Goal: Information Seeking & Learning: Find specific page/section

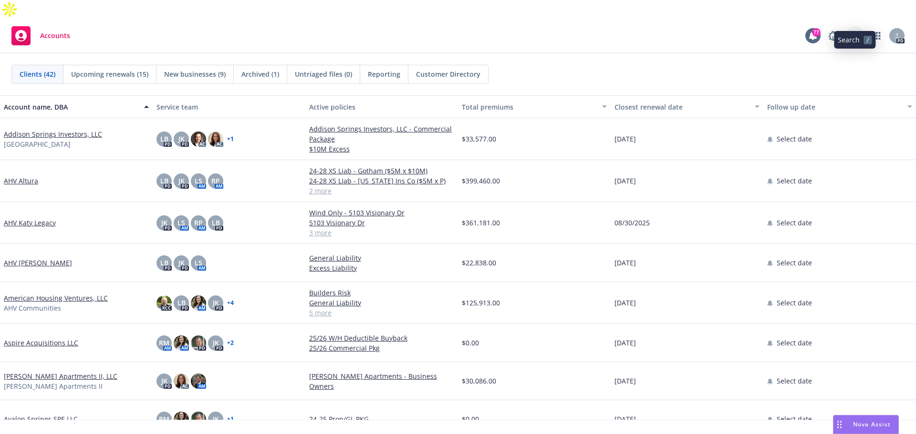
click at [855, 31] on icon at bounding box center [854, 35] width 9 height 9
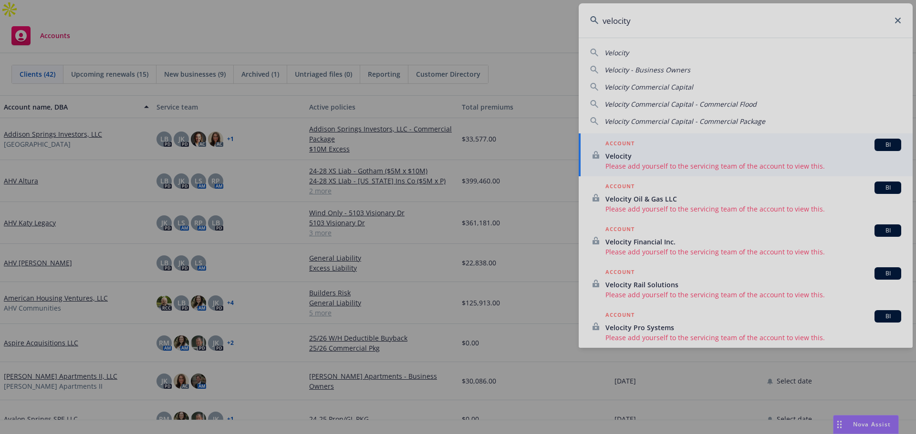
type input "velocity"
